Goal: Information Seeking & Learning: Compare options

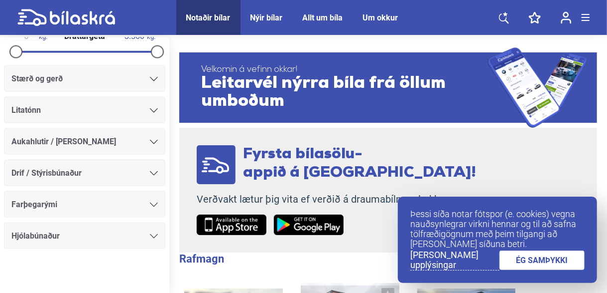
click at [580, 17] on link at bounding box center [566, 17] width 31 height 35
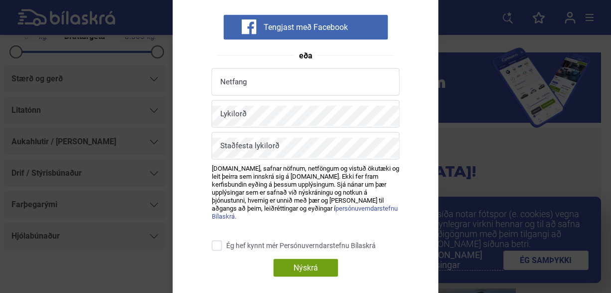
click at [581, 17] on div "Nýskráning Tengjast með Facebook eða Netfang Lykilorð Staðfesta lykilorð [DOMAI…" at bounding box center [305, 146] width 611 height 293
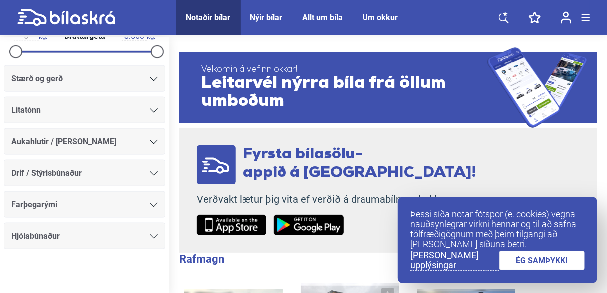
click at [588, 20] on span at bounding box center [586, 20] width 8 height 1
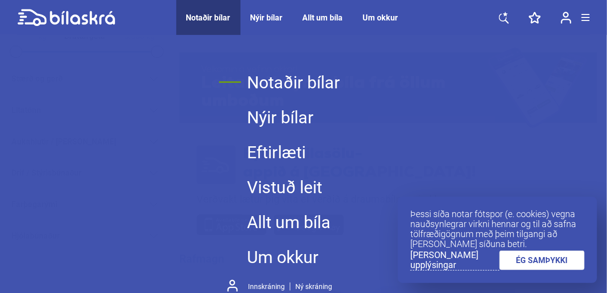
click at [289, 84] on link "Notaðir bílar" at bounding box center [293, 82] width 93 height 35
click at [585, 18] on div at bounding box center [586, 17] width 8 height 7
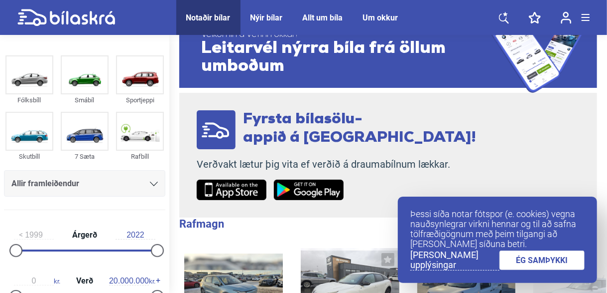
scroll to position [50, 0]
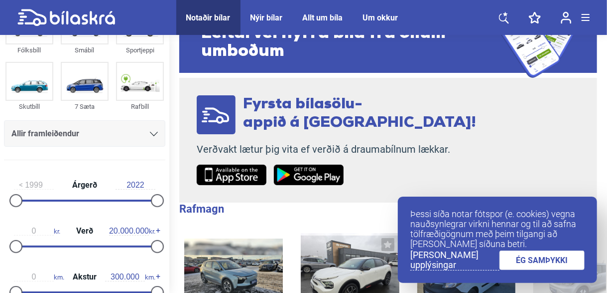
click at [113, 138] on div "Allir framleiðendur" at bounding box center [84, 134] width 147 height 14
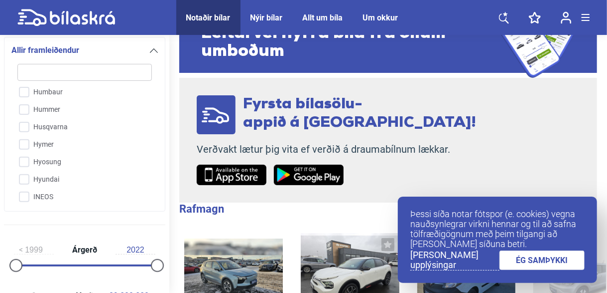
scroll to position [778, 0]
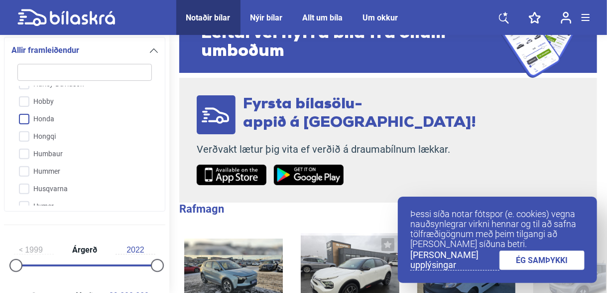
click at [41, 118] on input "Honda" at bounding box center [78, 119] width 136 height 17
checkbox input "true"
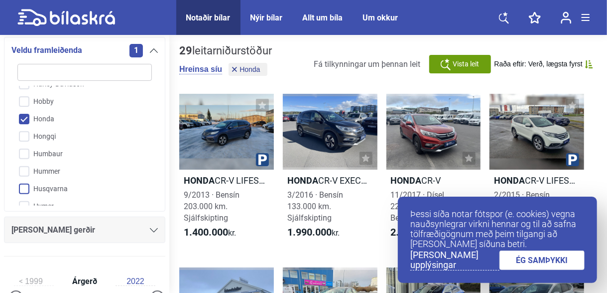
scroll to position [828, 0]
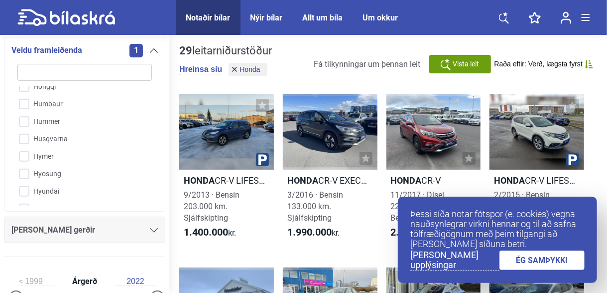
click at [107, 230] on div "[PERSON_NAME] gerðir" at bounding box center [84, 230] width 147 height 14
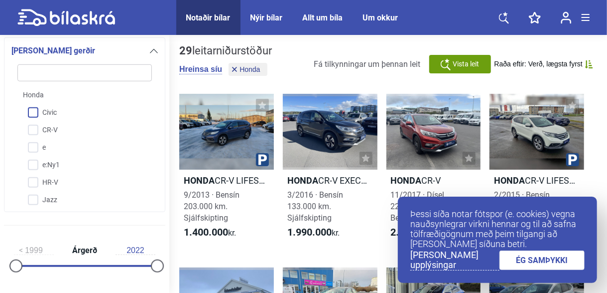
click at [36, 113] on input "Civic" at bounding box center [78, 112] width 136 height 17
checkbox input "true"
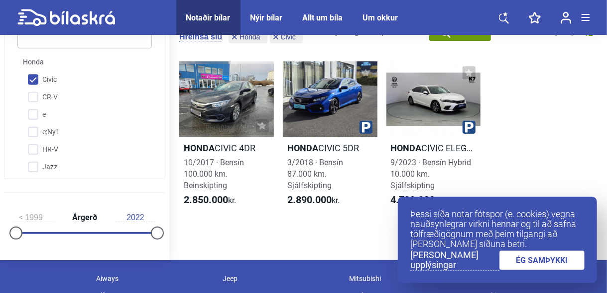
scroll to position [50, 0]
